Goal: Information Seeking & Learning: Understand process/instructions

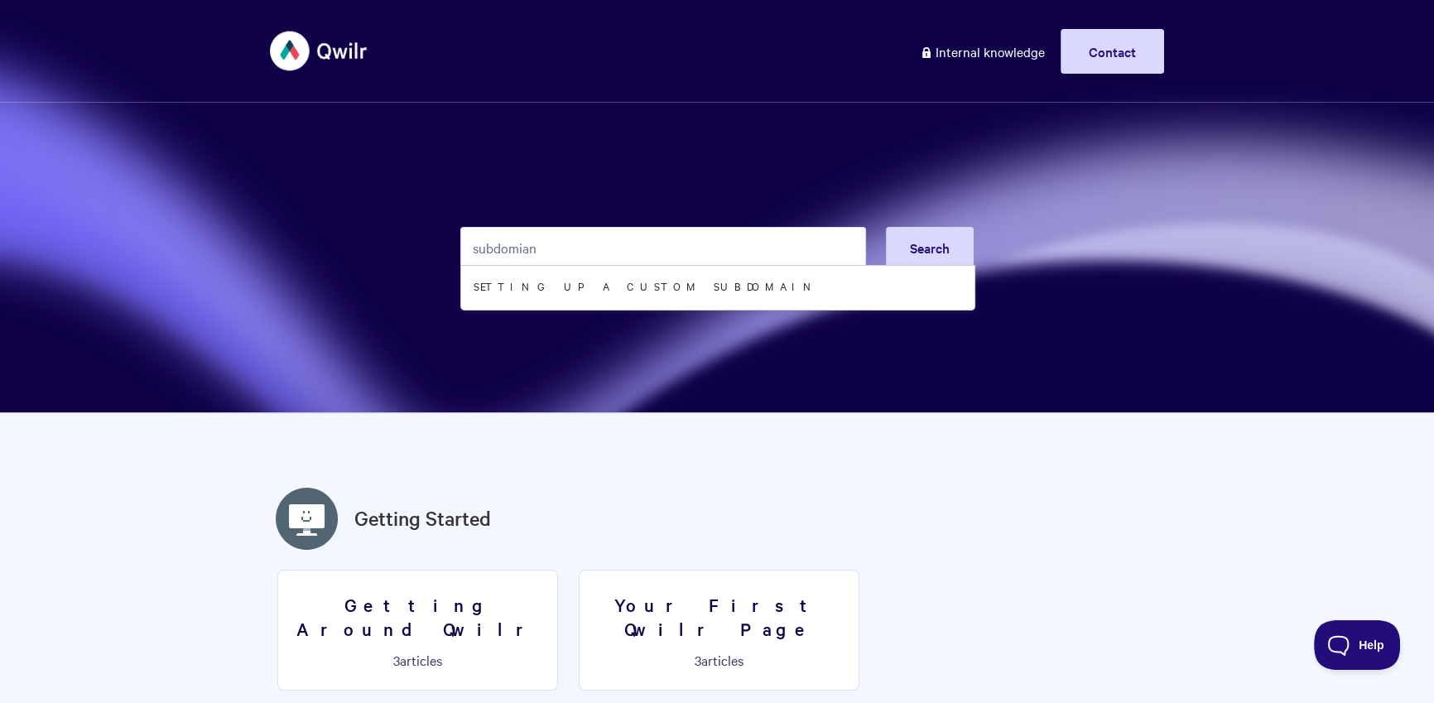
type input "subdomian"
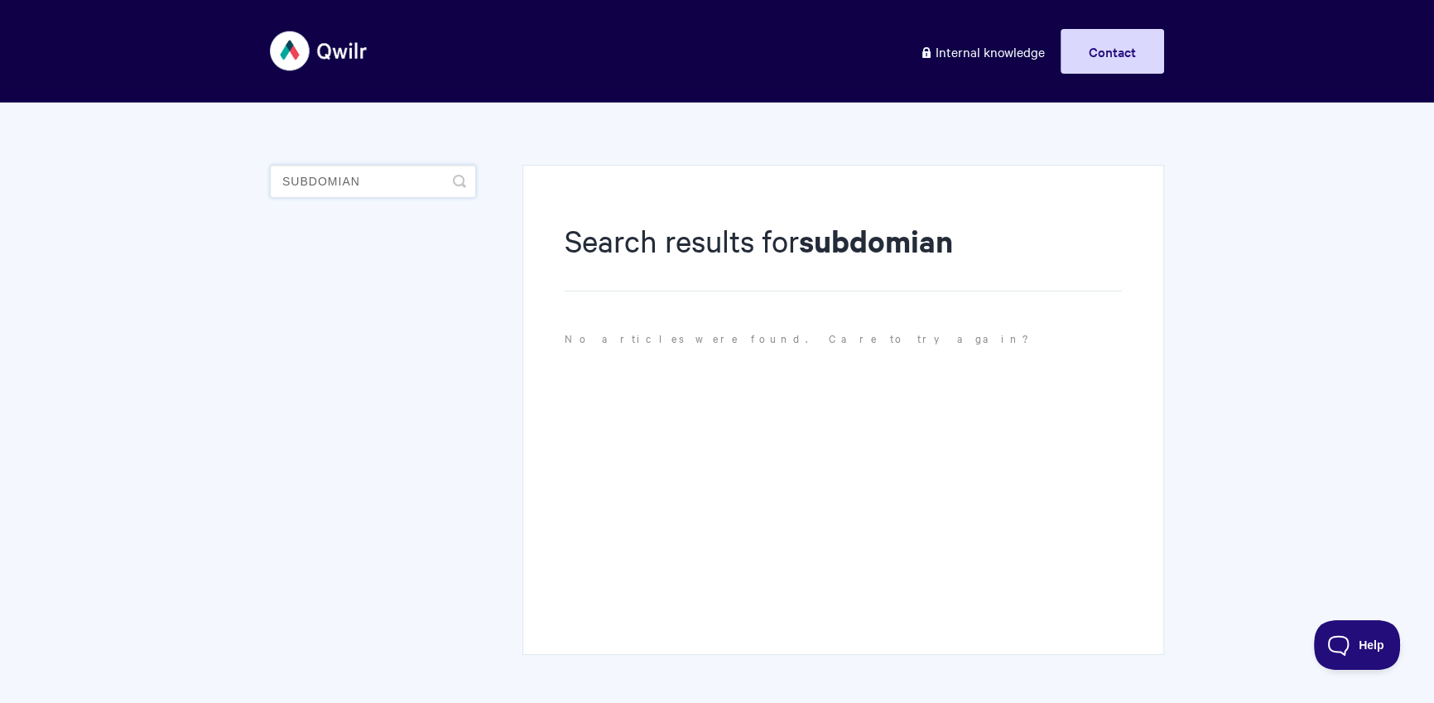
click at [362, 175] on input "subdomian" at bounding box center [373, 181] width 206 height 33
type input "subdomain"
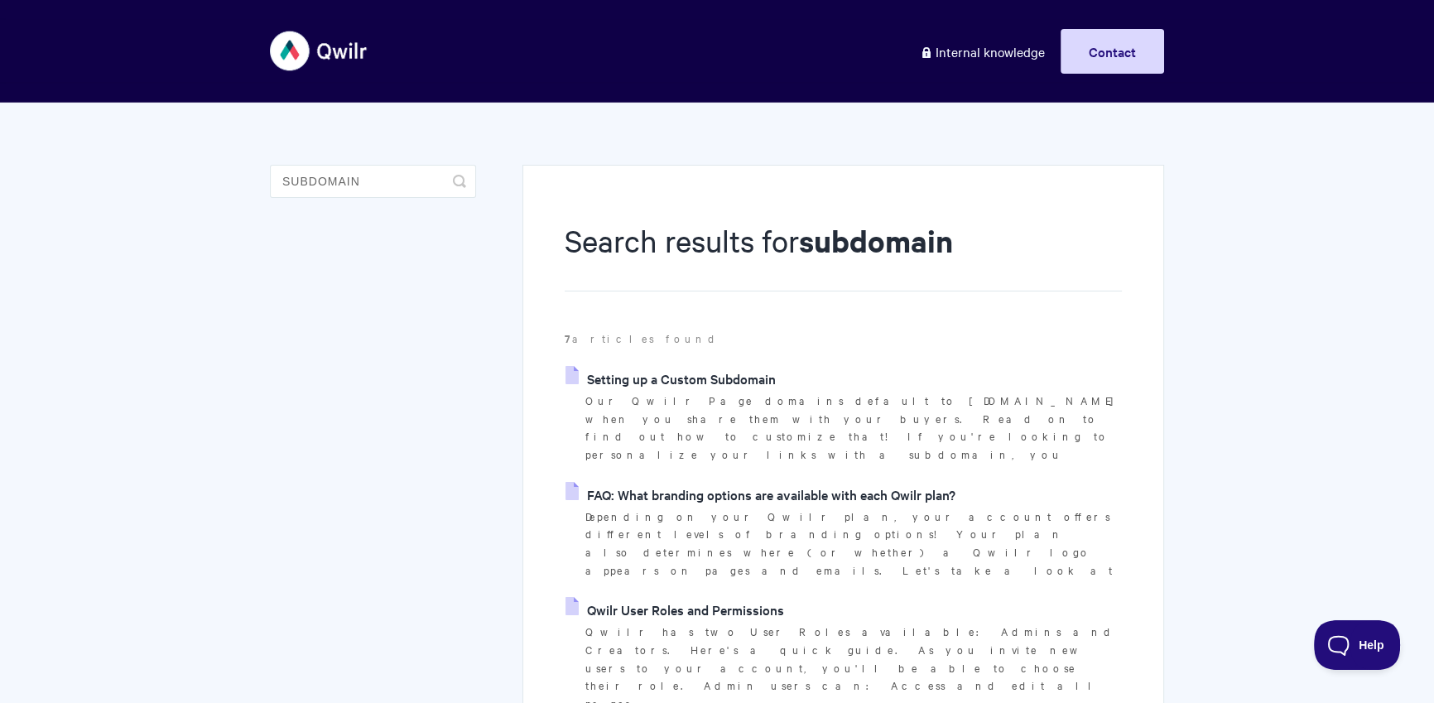
click at [681, 380] on link "Setting up a Custom Subdomain" at bounding box center [670, 378] width 210 height 25
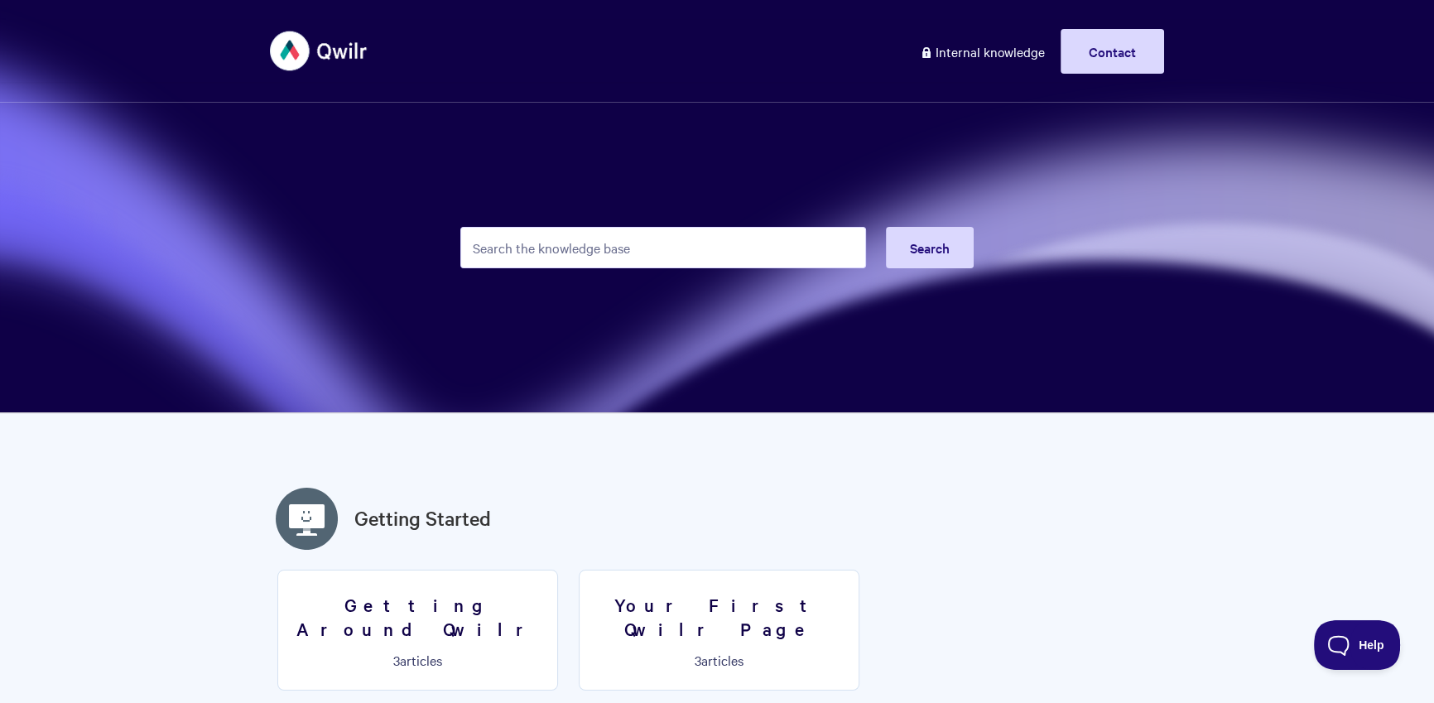
type input "a"
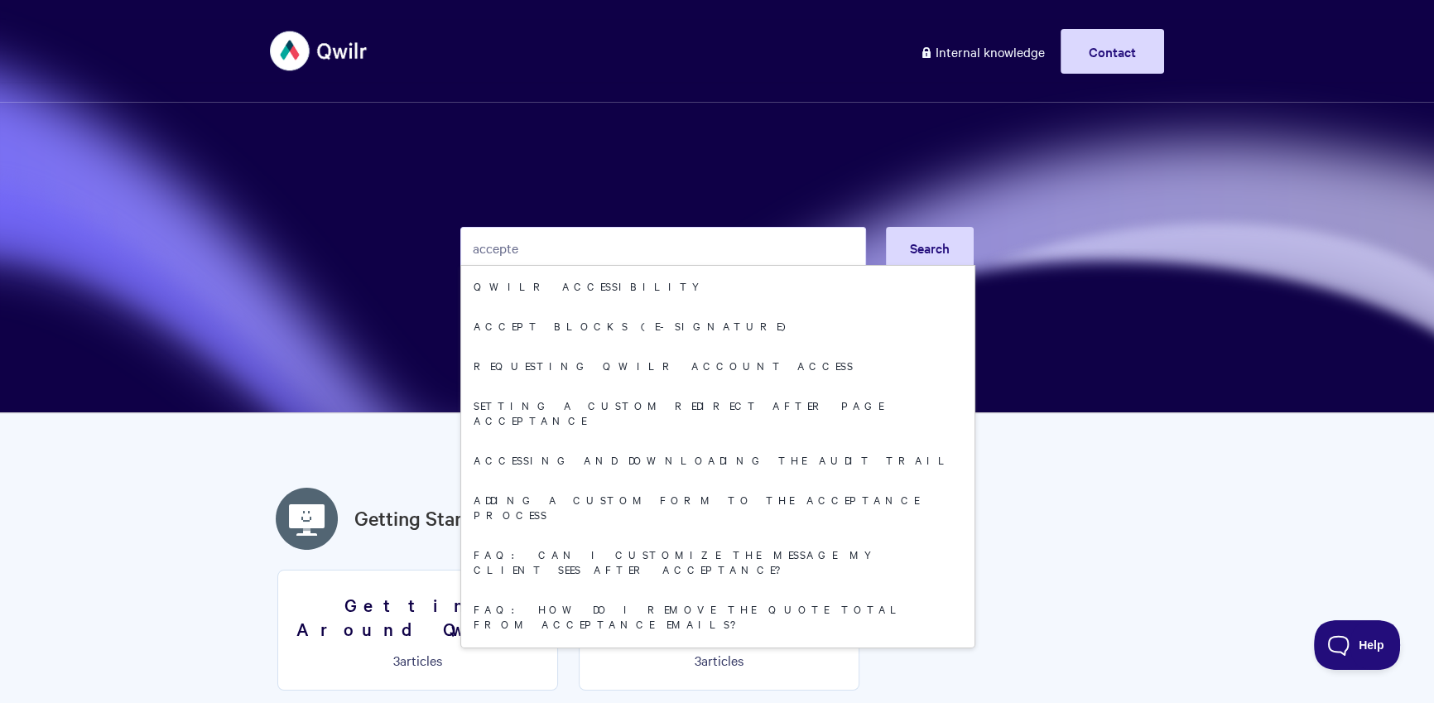
type input "accepted"
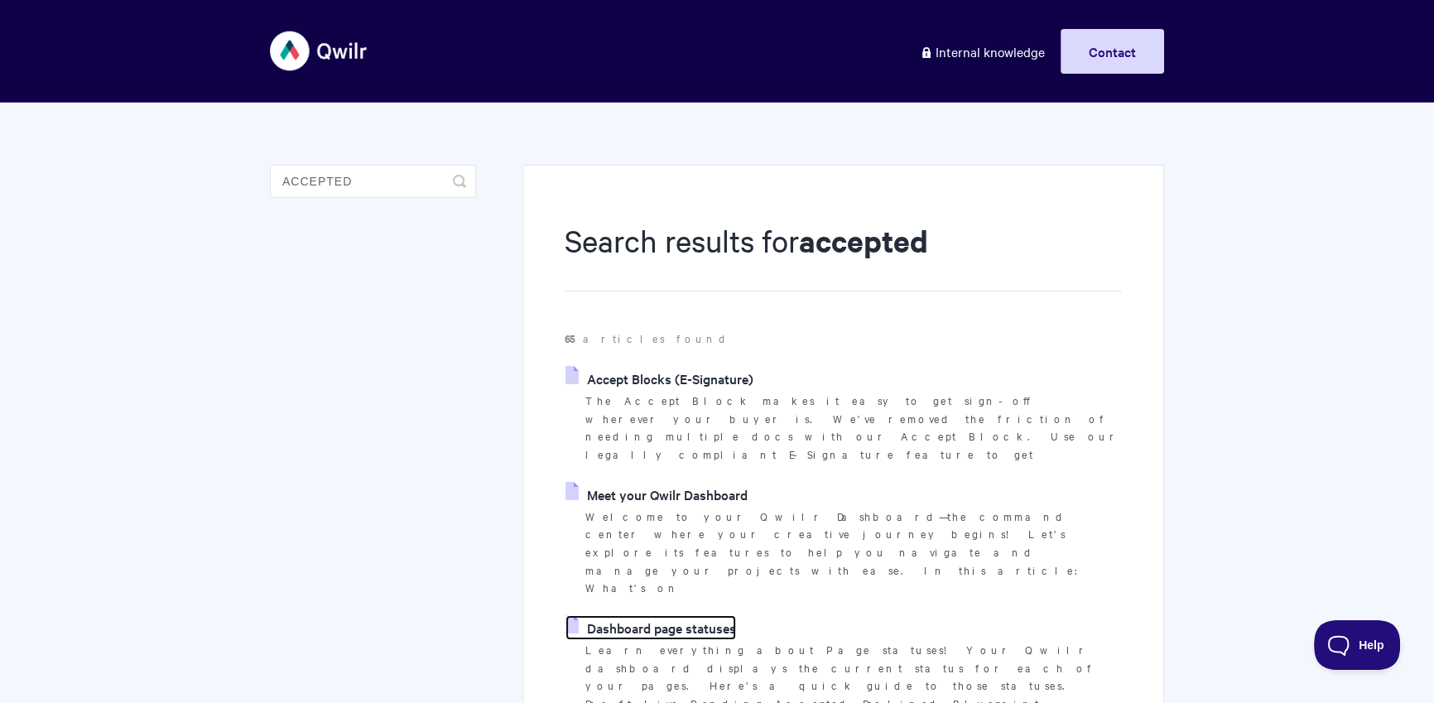
drag, startPoint x: 699, startPoint y: 531, endPoint x: 697, endPoint y: 514, distance: 17.5
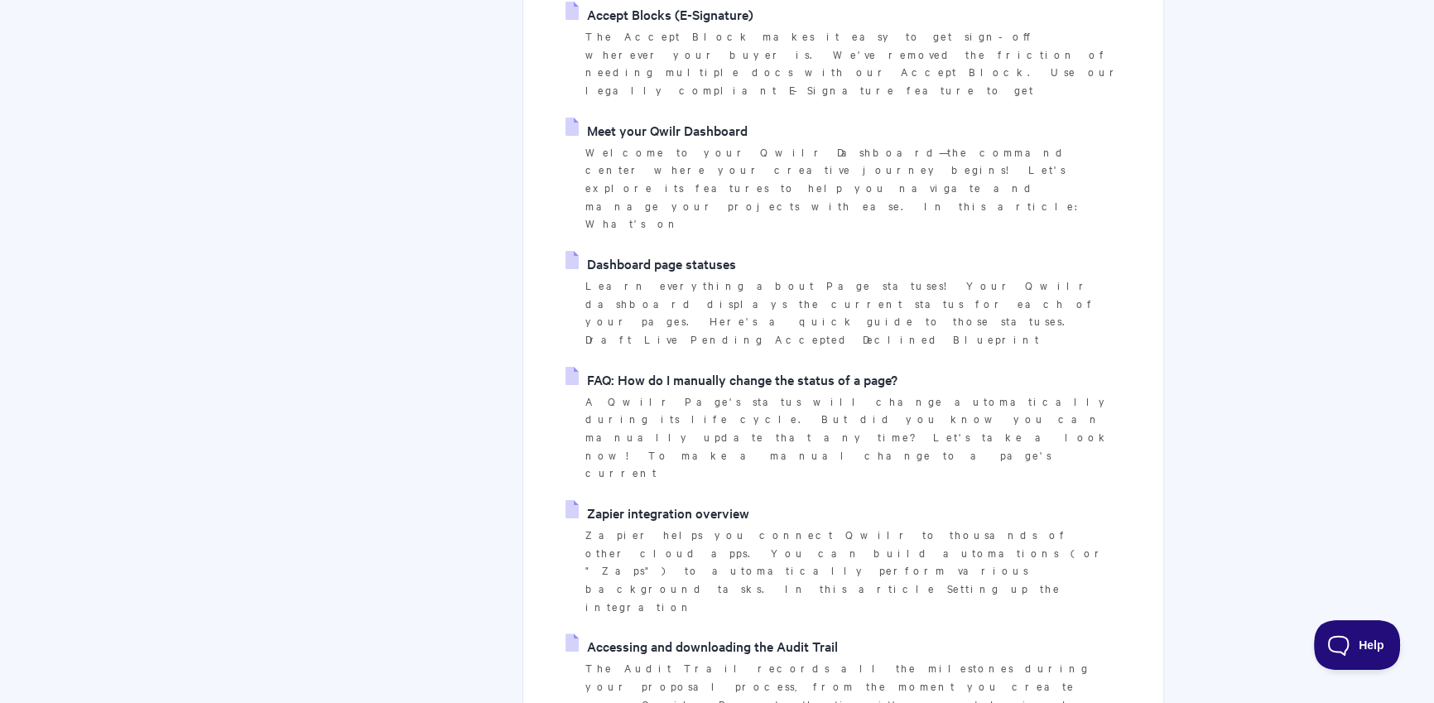
click at [726, 367] on link "FAQ: How do I manually change the status of a page?" at bounding box center [731, 379] width 332 height 25
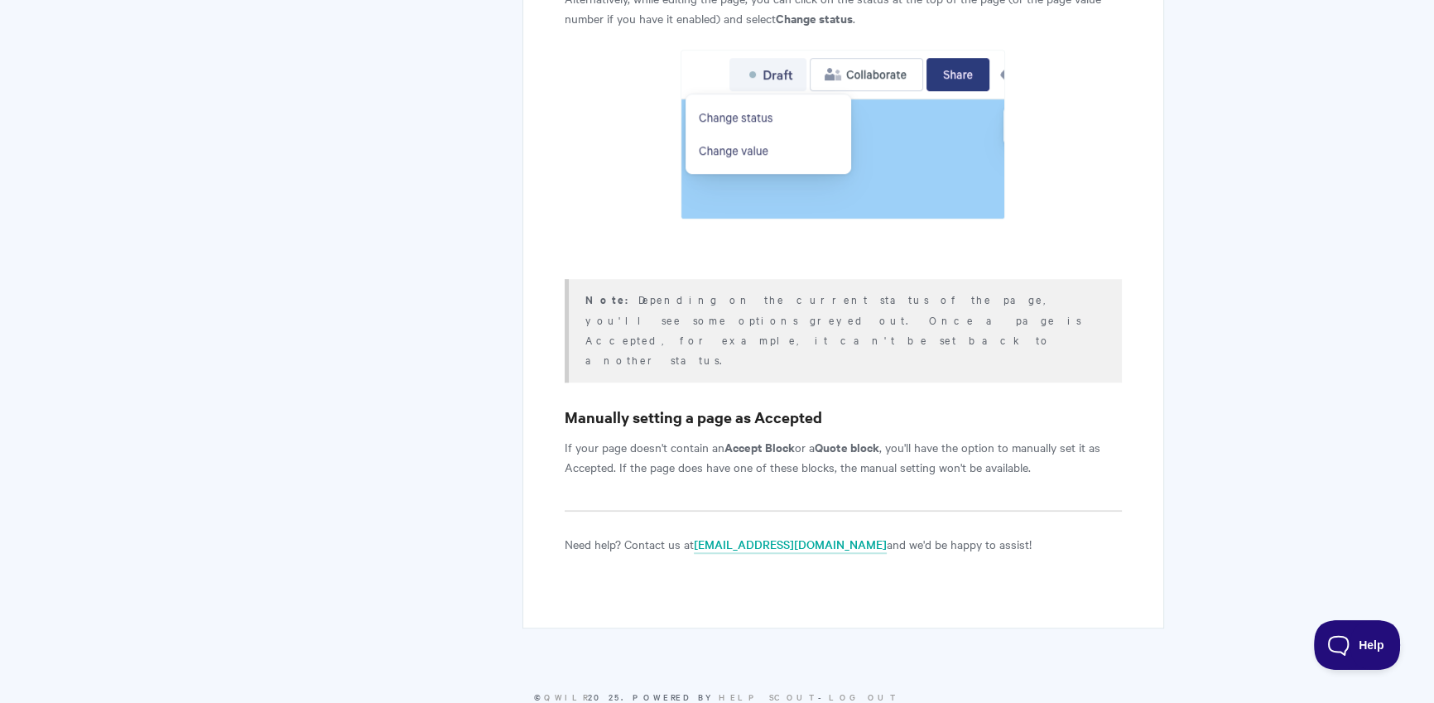
scroll to position [1404, 0]
click at [608, 436] on p "If your page doesn't contain an Accept Block or a Quote block , you'll have the…" at bounding box center [843, 456] width 557 height 40
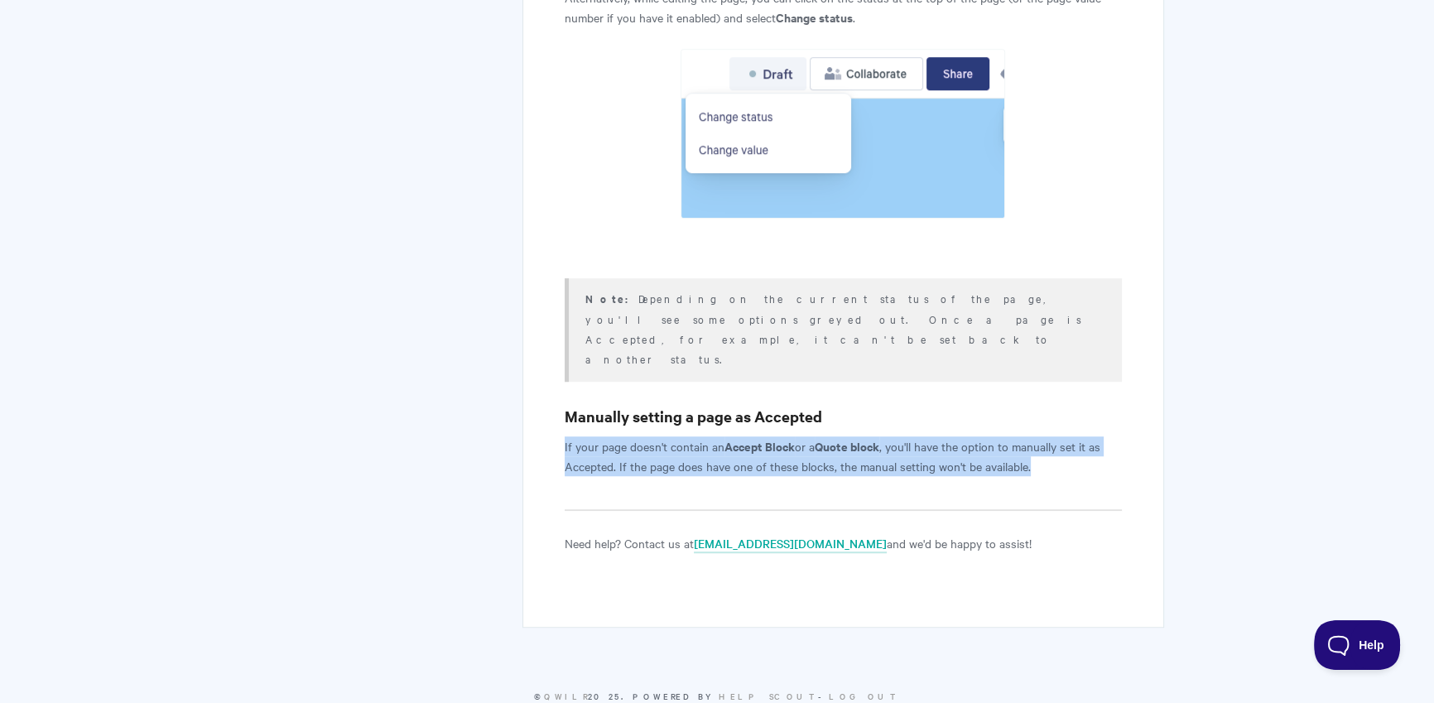
drag, startPoint x: 1021, startPoint y: 426, endPoint x: 478, endPoint y: 400, distance: 544.5
copy p "If your page doesn't contain an Accept Block or a Quote block , you'll have the…"
